Goal: Task Accomplishment & Management: Use online tool/utility

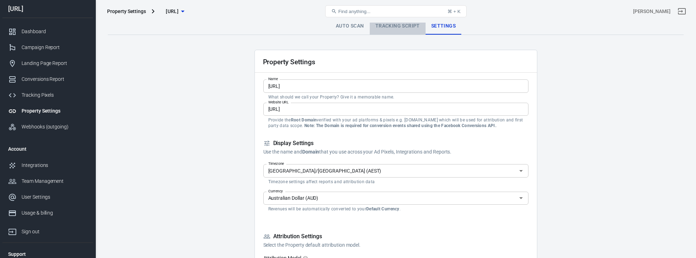
click at [383, 24] on link "Tracking Script" at bounding box center [398, 26] width 56 height 17
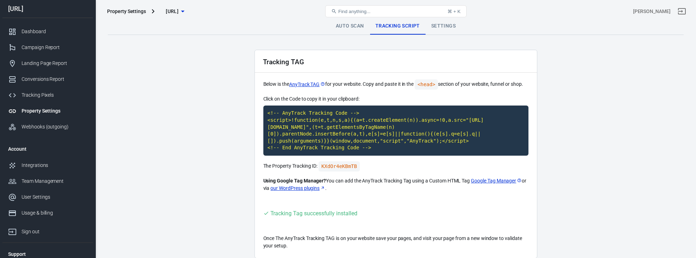
click at [178, 12] on span "[URL]" at bounding box center [172, 11] width 13 height 9
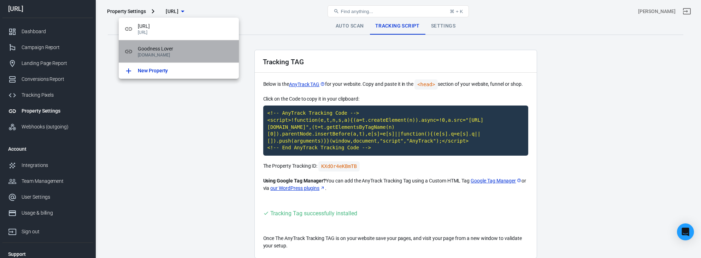
click at [181, 56] on p "[DOMAIN_NAME]" at bounding box center [185, 55] width 95 height 5
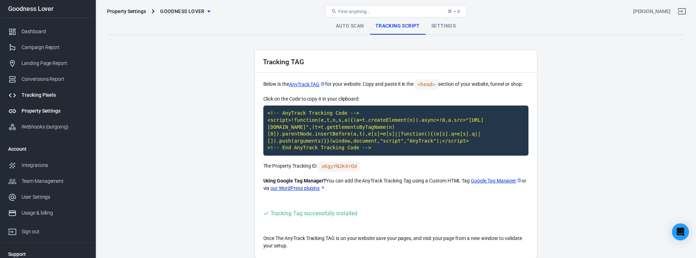
click at [47, 98] on div "Tracking Pixels" at bounding box center [55, 95] width 66 height 7
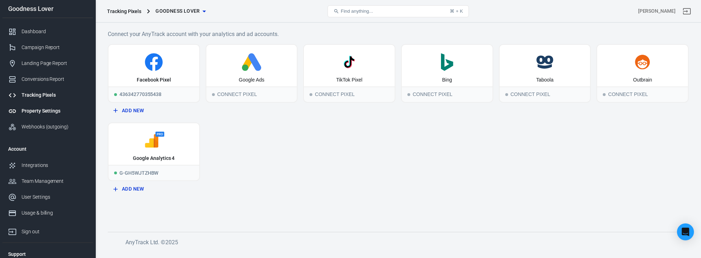
click at [41, 111] on div "Property Settings" at bounding box center [55, 110] width 66 height 7
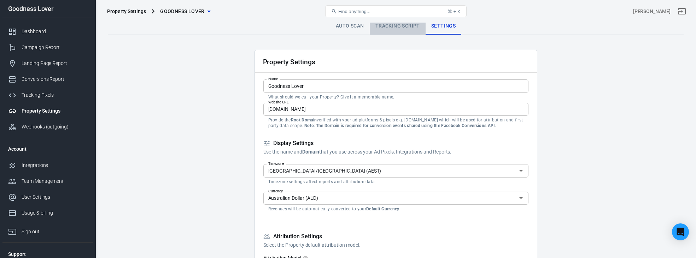
click at [396, 25] on link "Tracking Script" at bounding box center [398, 26] width 56 height 17
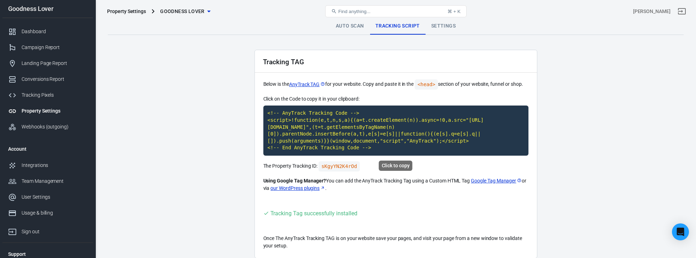
click at [346, 146] on code "<!-- AnyTrack Tracking Code --> <script>!function(e,t,n,s,a){(a=t.createElement…" at bounding box center [395, 131] width 265 height 50
